Goal: Information Seeking & Learning: Check status

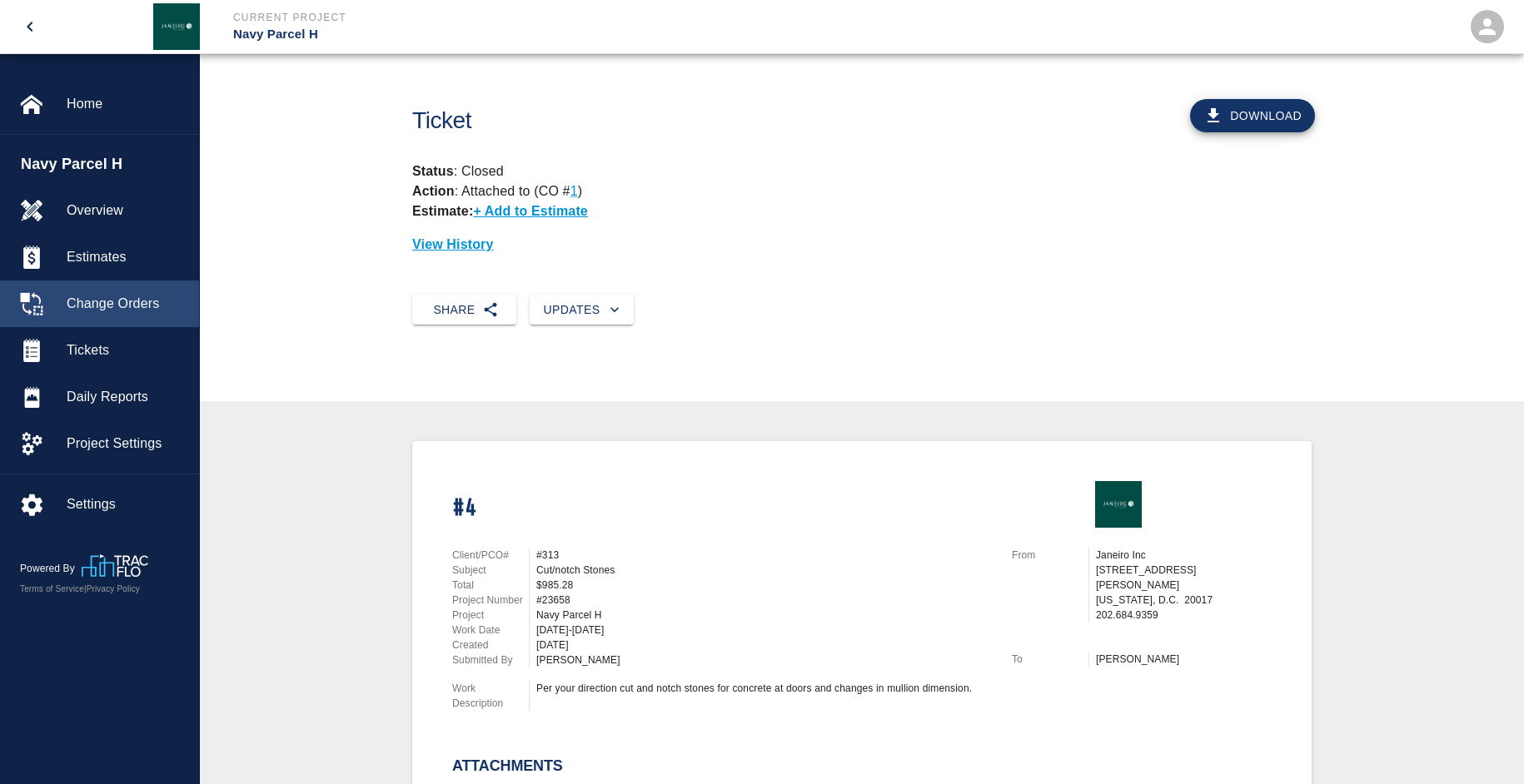
click at [91, 302] on span "Change Orders" at bounding box center [126, 304] width 119 height 20
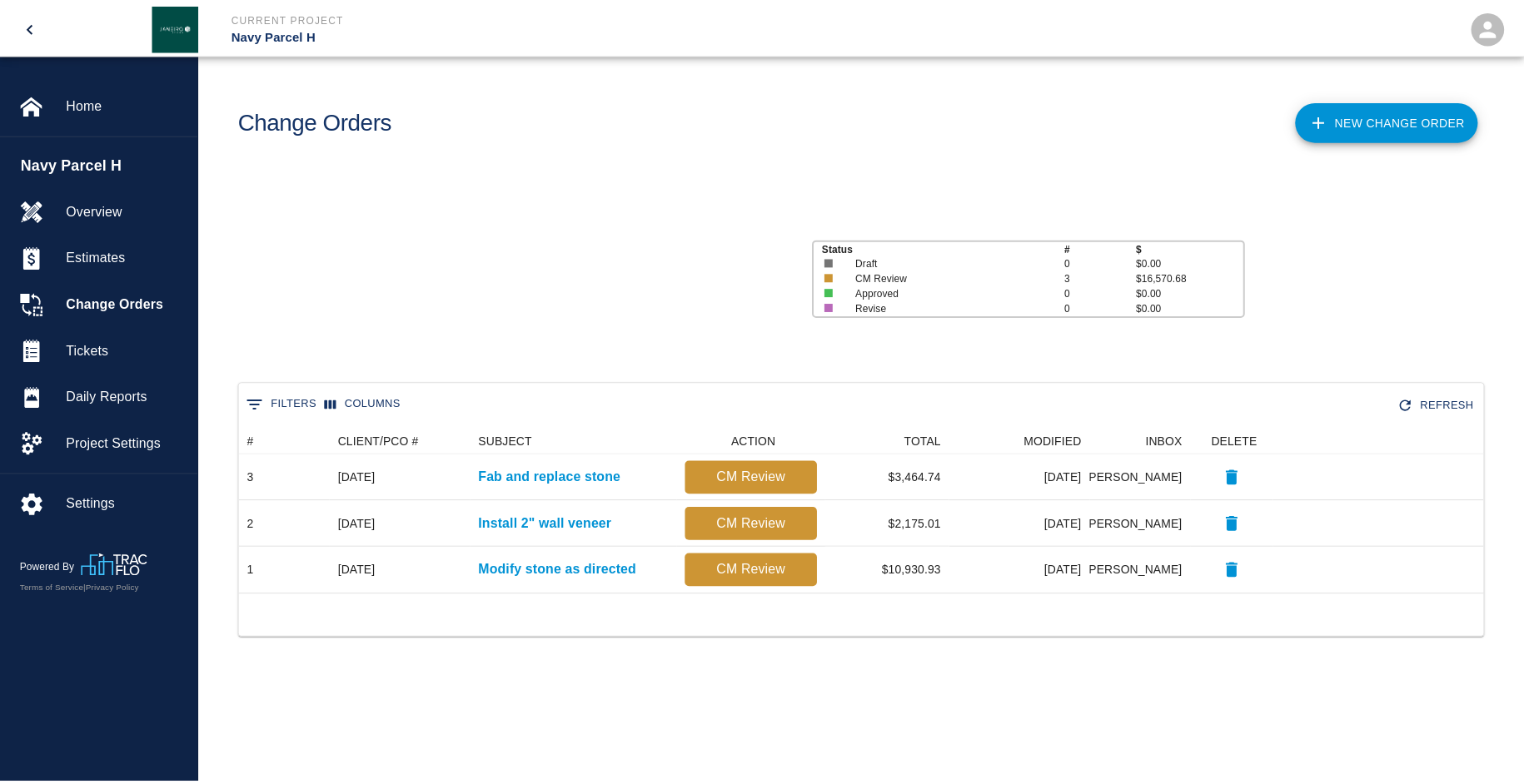
scroll to position [154, 1243]
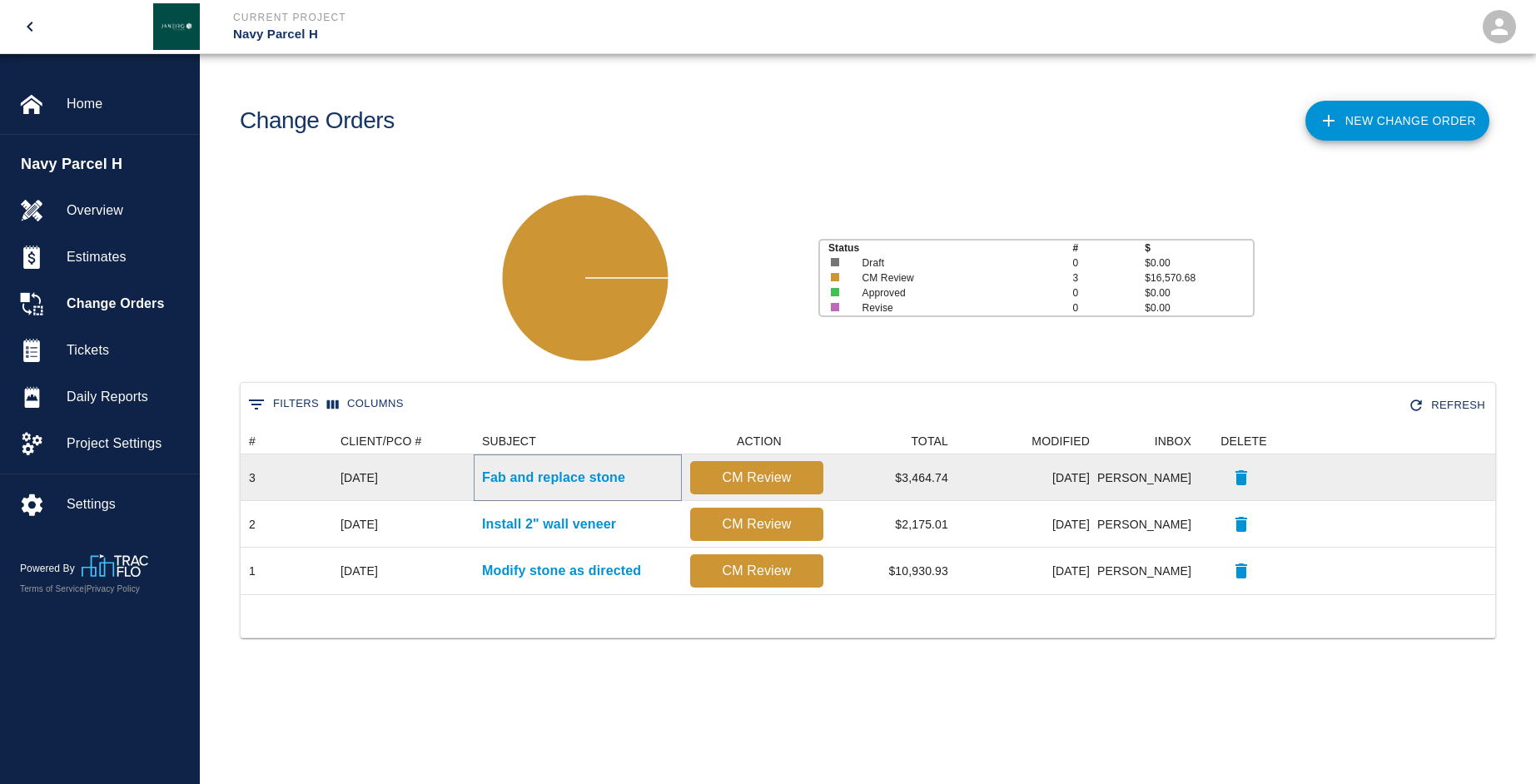
click at [546, 480] on p "Fab and replace stone" at bounding box center [554, 478] width 143 height 20
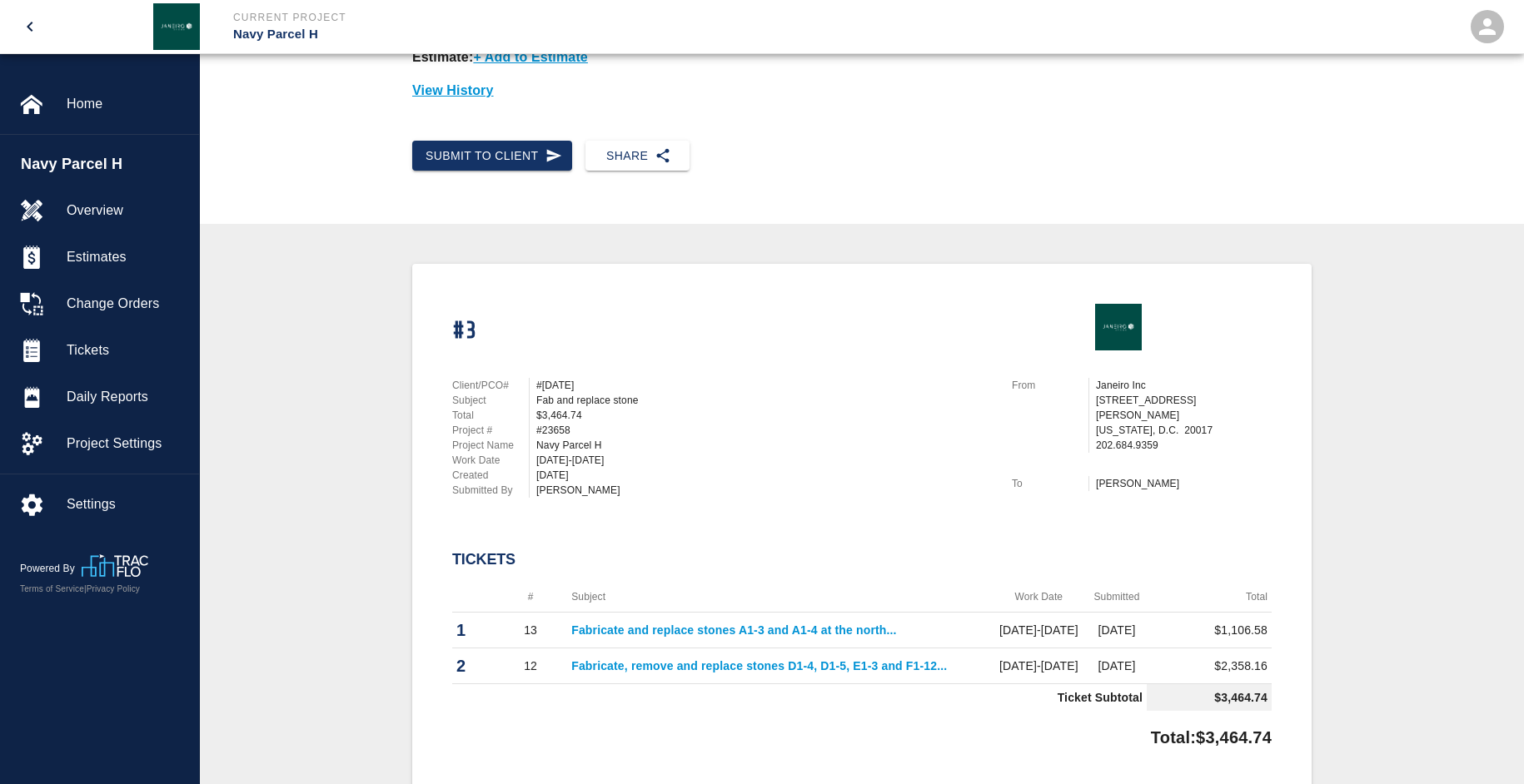
scroll to position [166, 0]
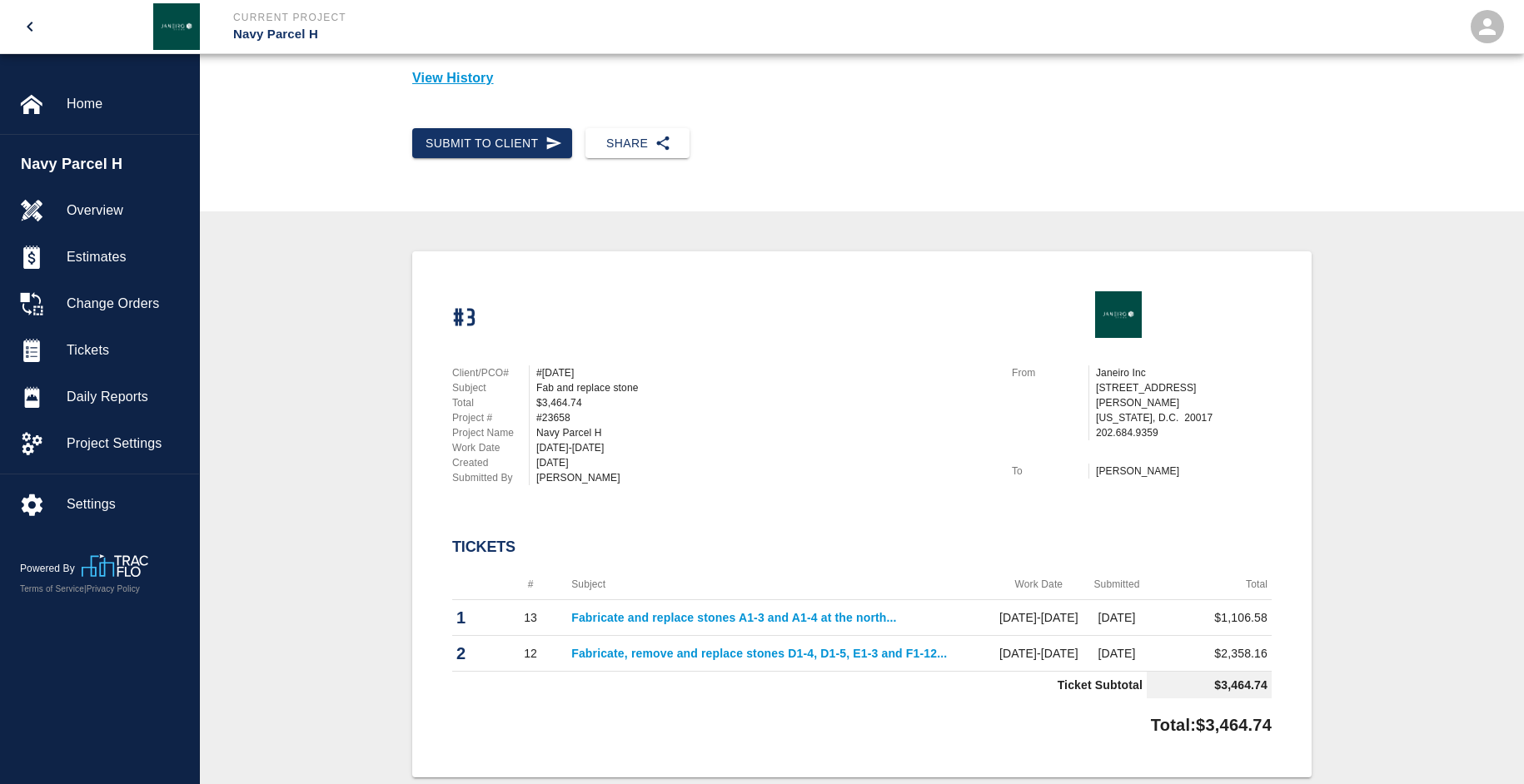
click at [719, 619] on link "Fabricate and replace stones A1-3 and A1-4 at the north..." at bounding box center [734, 618] width 325 height 14
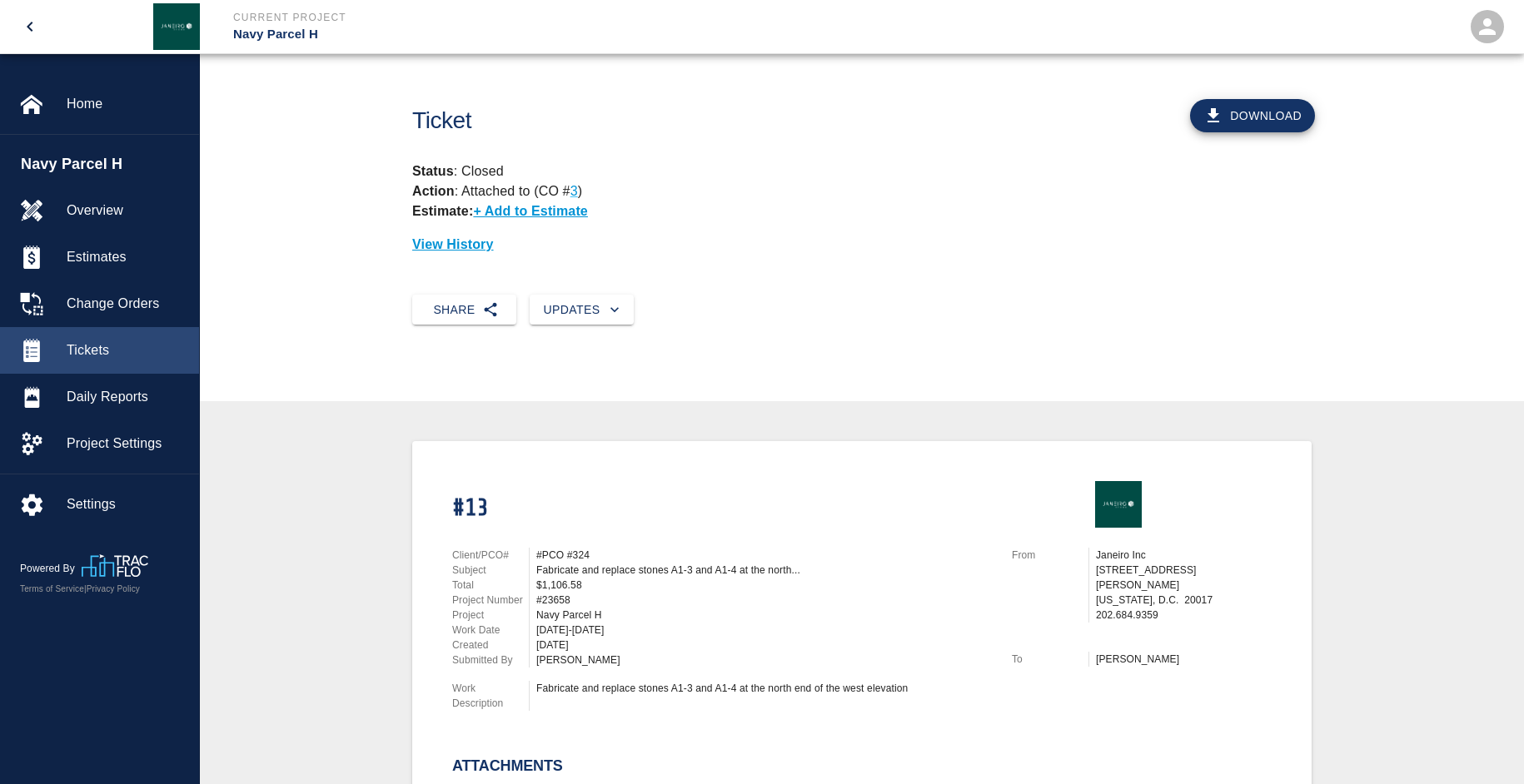
click at [106, 343] on span "Tickets" at bounding box center [126, 350] width 119 height 20
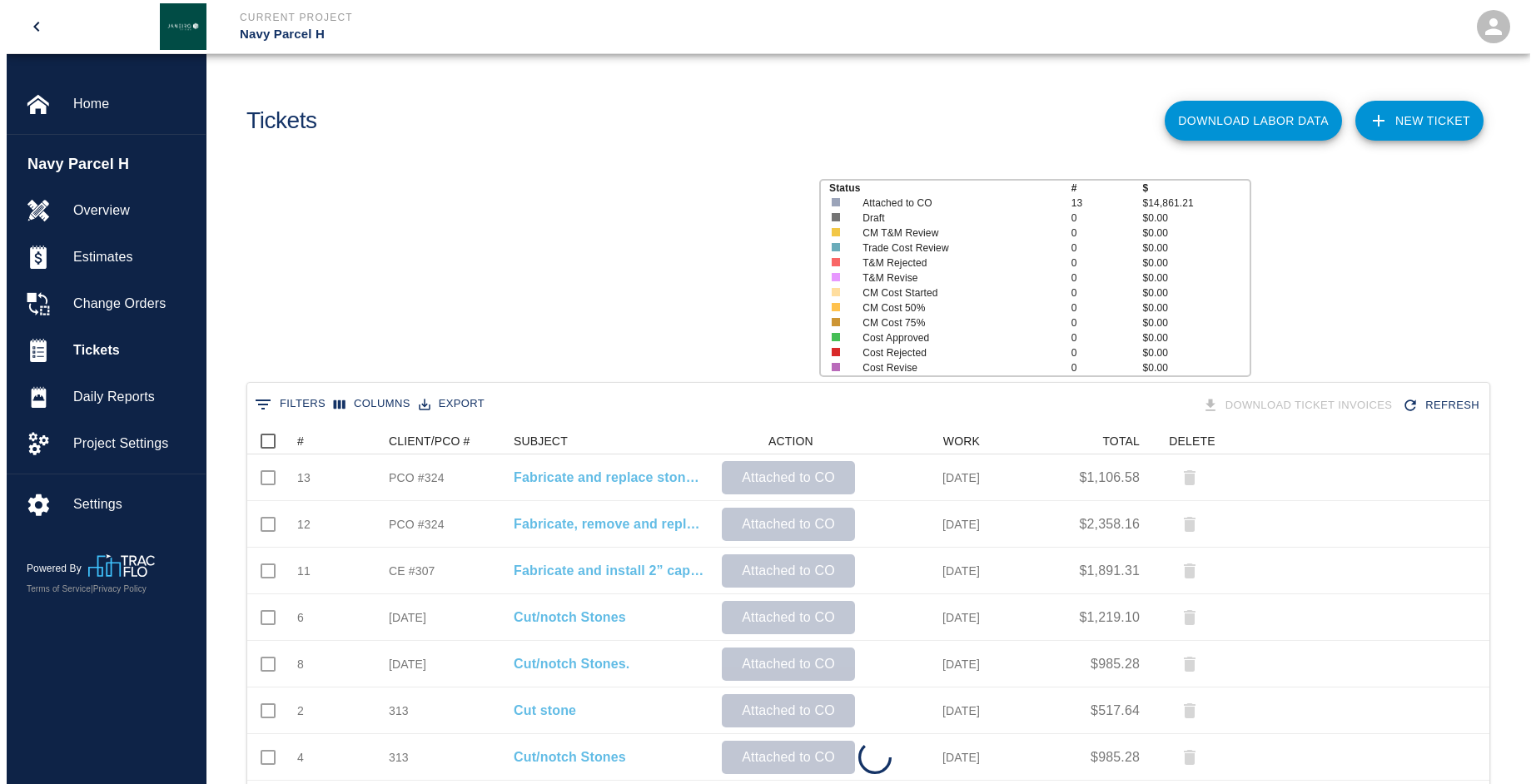
scroll to position [620, 1230]
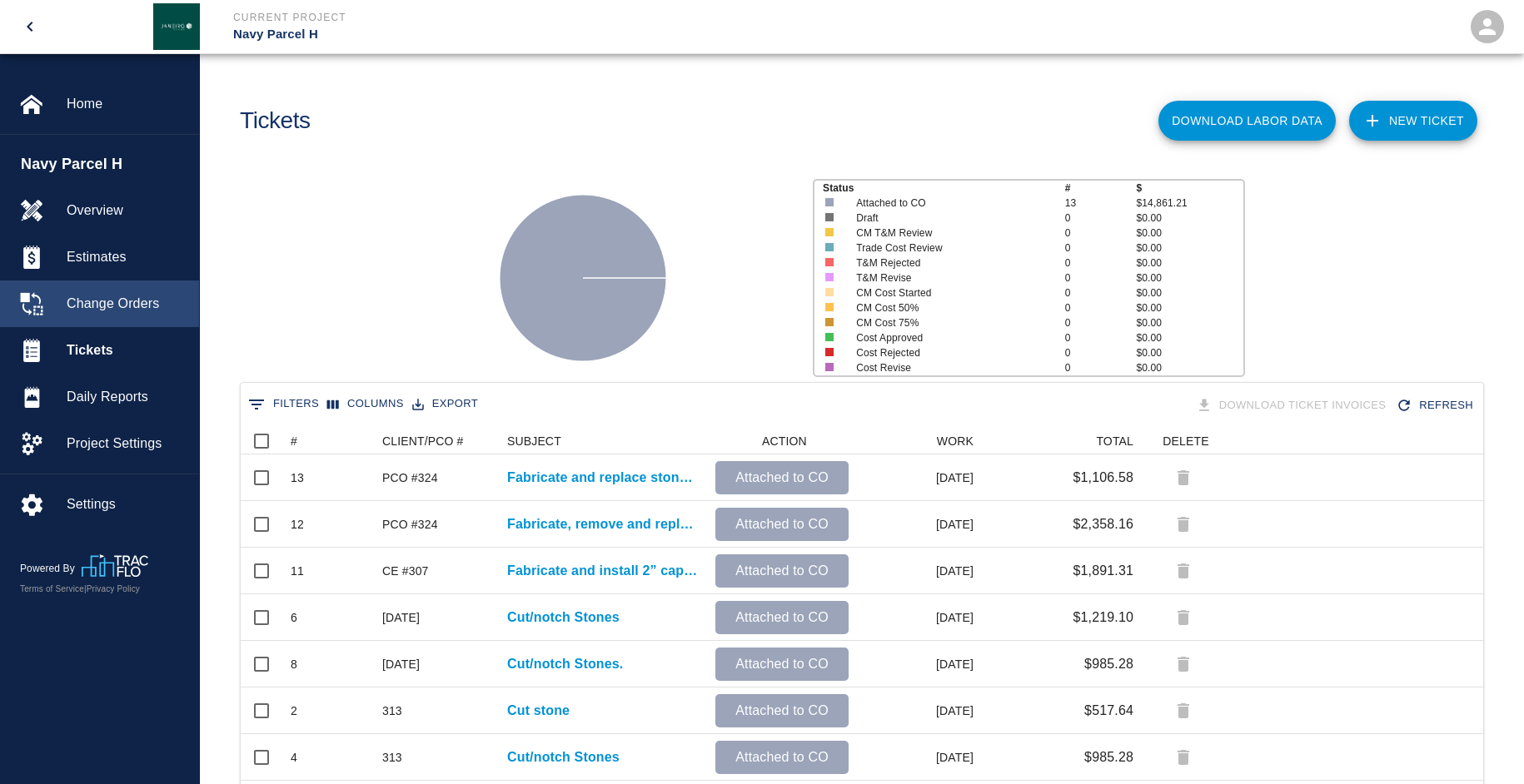
click at [25, 285] on div "Change Orders" at bounding box center [100, 303] width 199 height 46
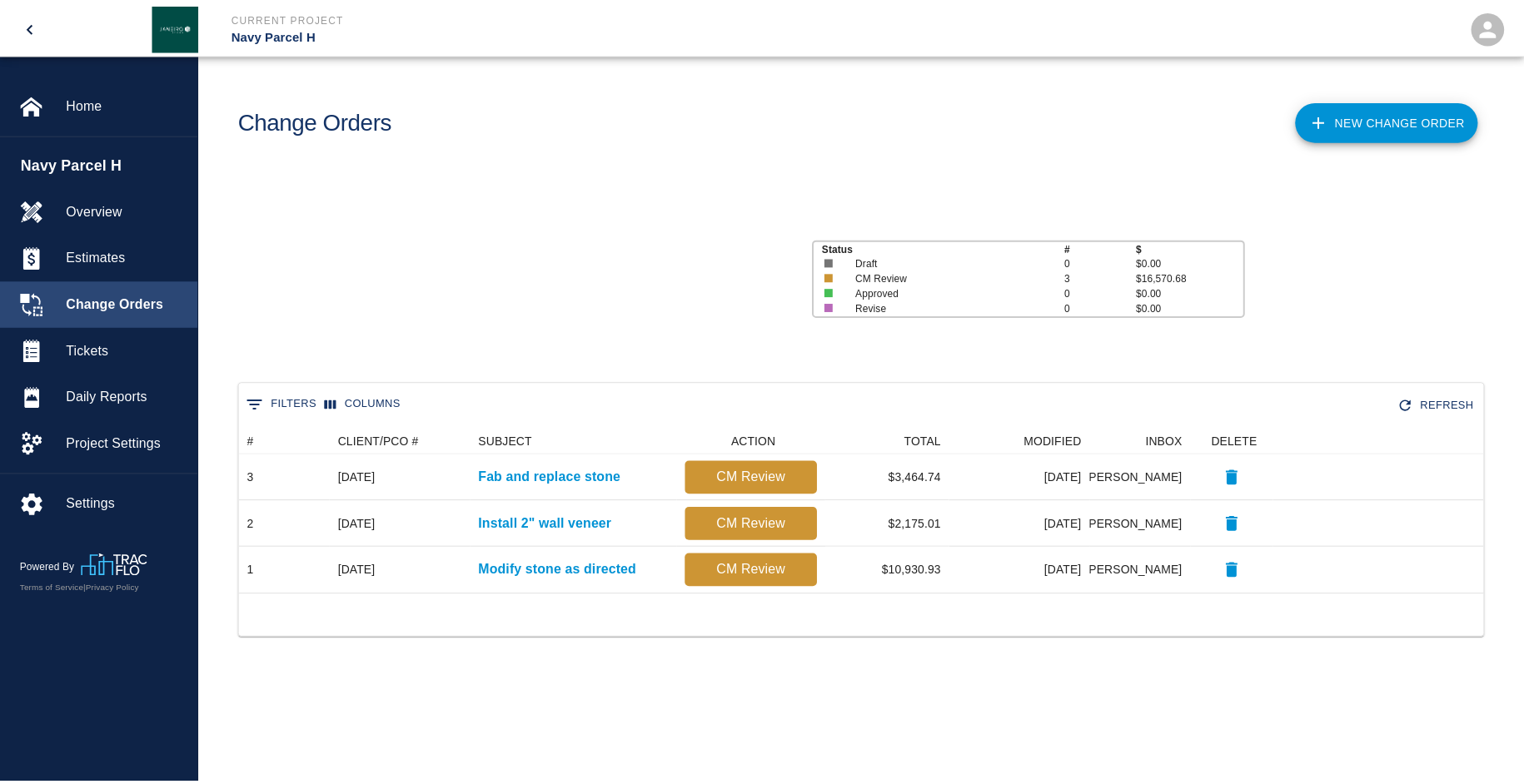
scroll to position [154, 1243]
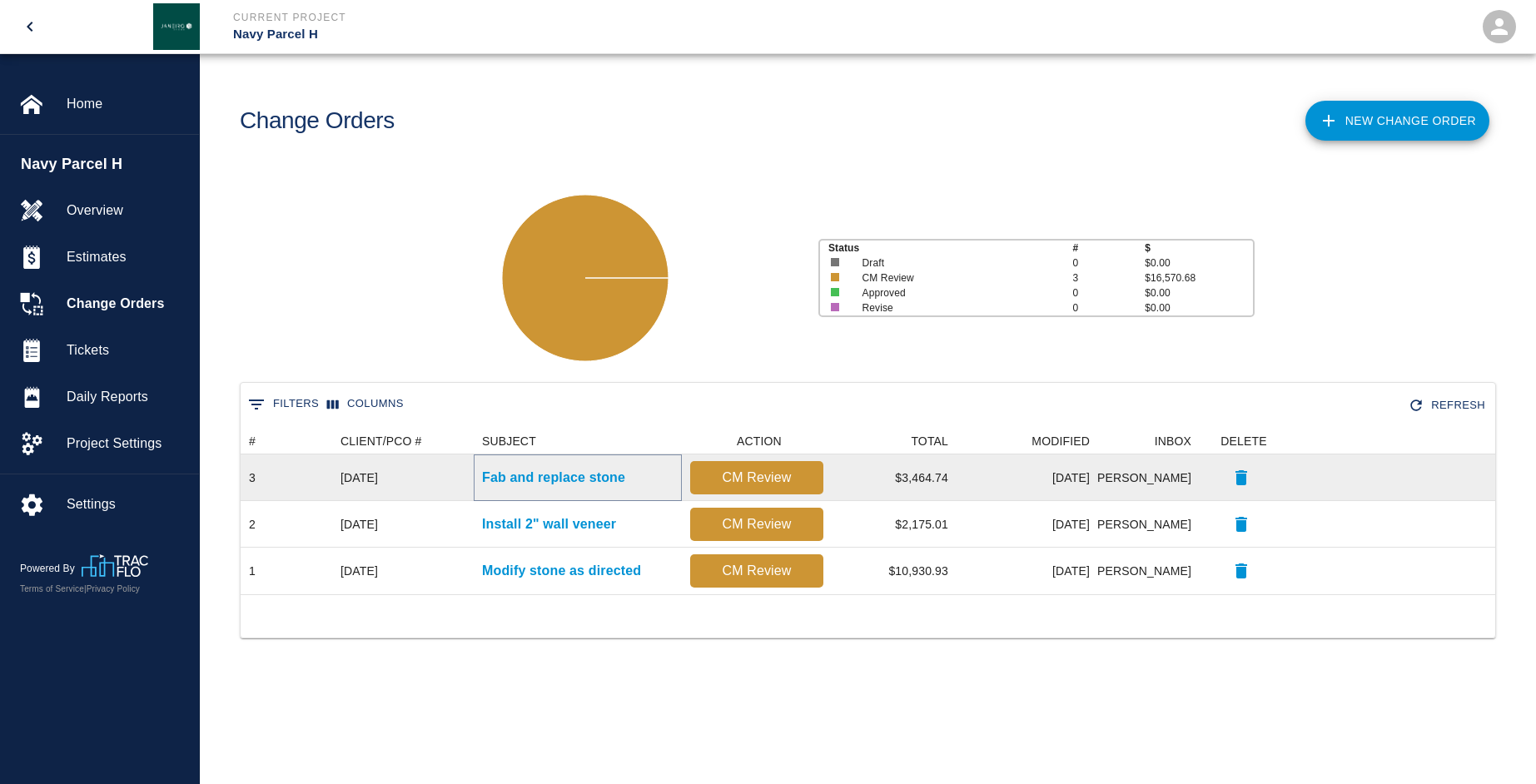
click at [549, 479] on p "Fab and replace stone" at bounding box center [554, 478] width 143 height 20
